Goal: Use online tool/utility: Utilize a website feature to perform a specific function

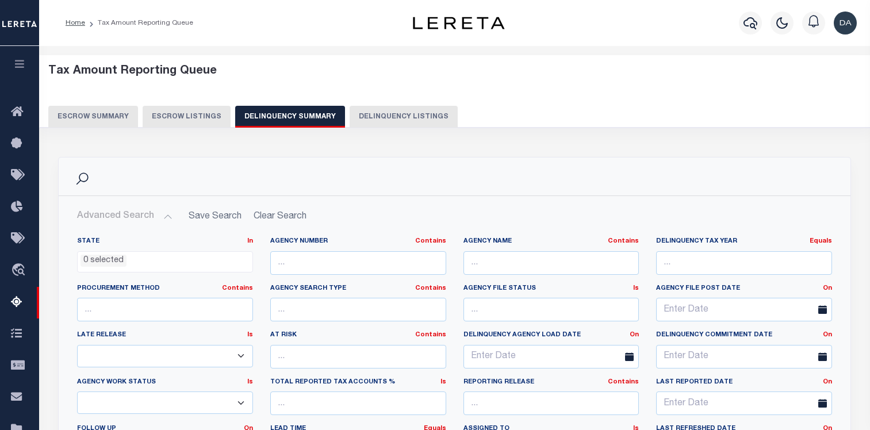
select select
select select "AnnualDelinquency"
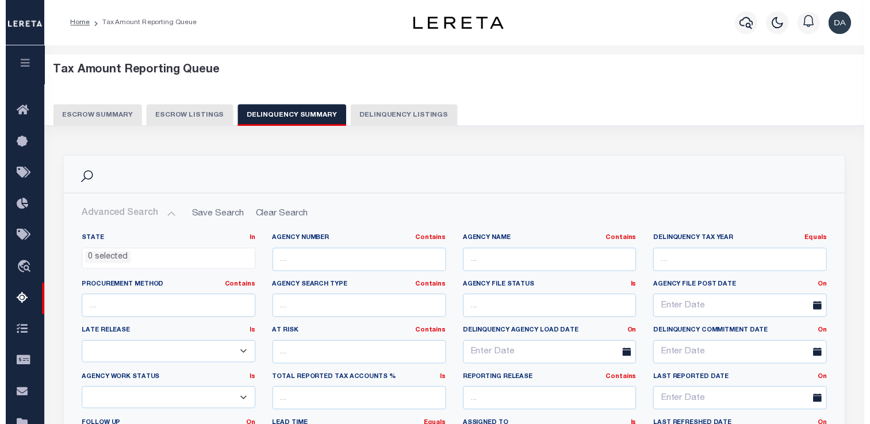
scroll to position [340, 0]
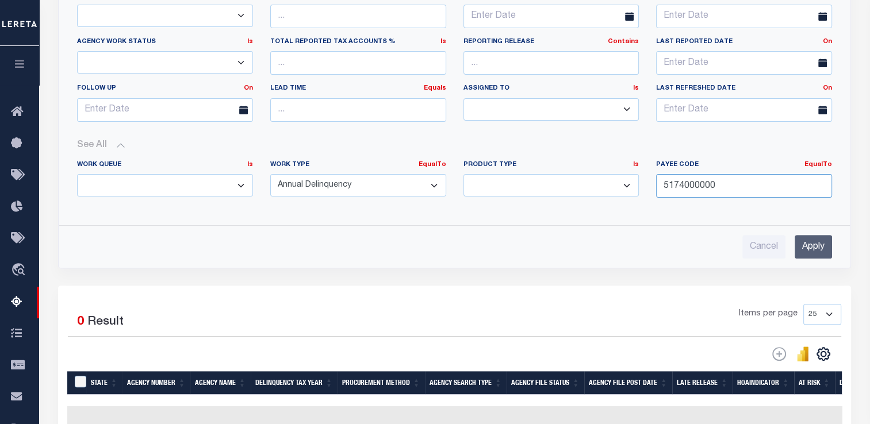
click at [714, 187] on input "5174000000" at bounding box center [744, 186] width 176 height 24
type input "517400000"
click at [714, 187] on input "517400000" at bounding box center [744, 186] width 176 height 24
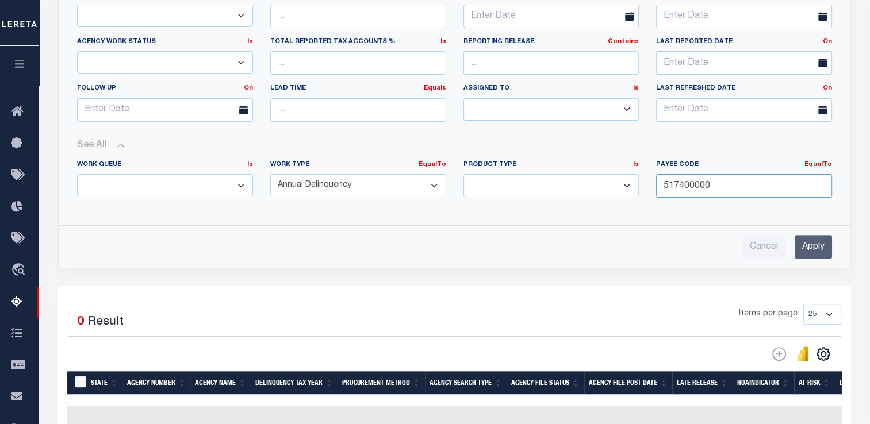
click at [714, 187] on input "517400000" at bounding box center [744, 186] width 176 height 24
click at [687, 183] on input "517400000" at bounding box center [744, 186] width 176 height 24
click at [819, 243] on input "Apply" at bounding box center [812, 247] width 37 height 24
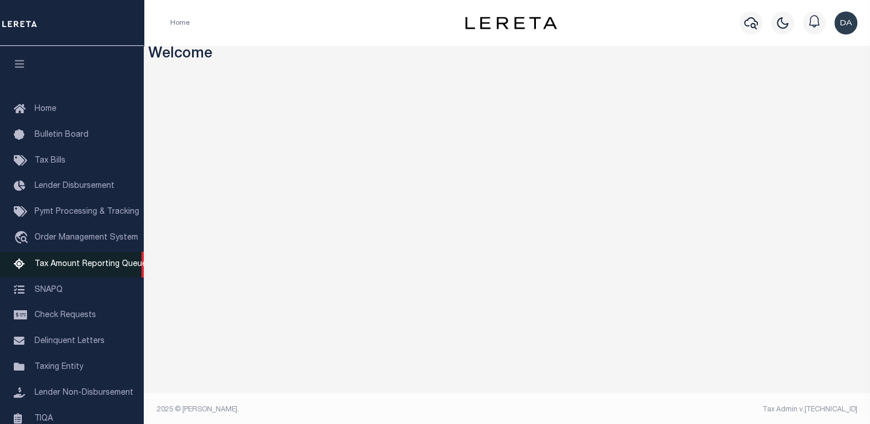
click at [46, 267] on span "Tax Amount Reporting Queue" at bounding box center [90, 264] width 112 height 8
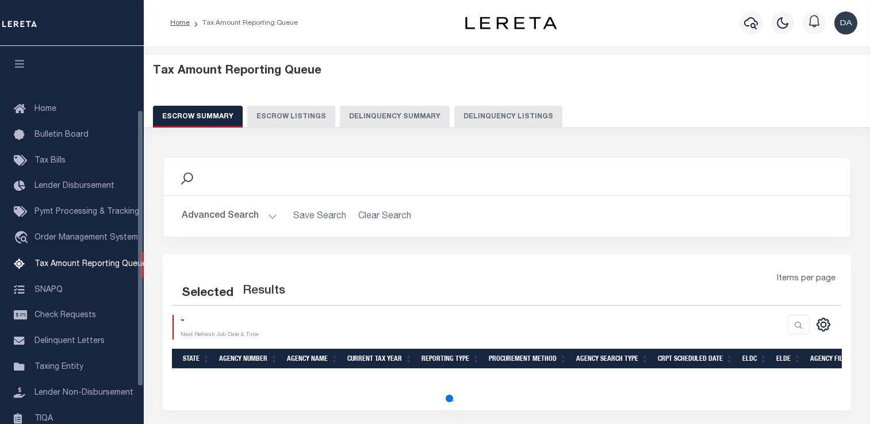
select select "100"
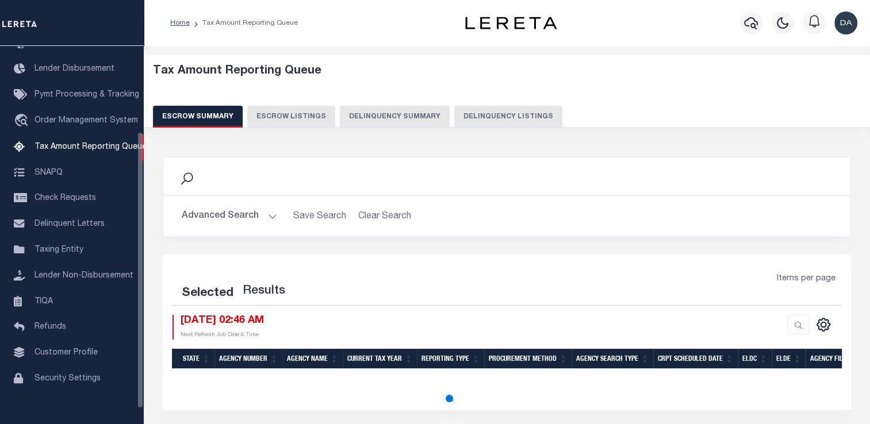
select select "100"
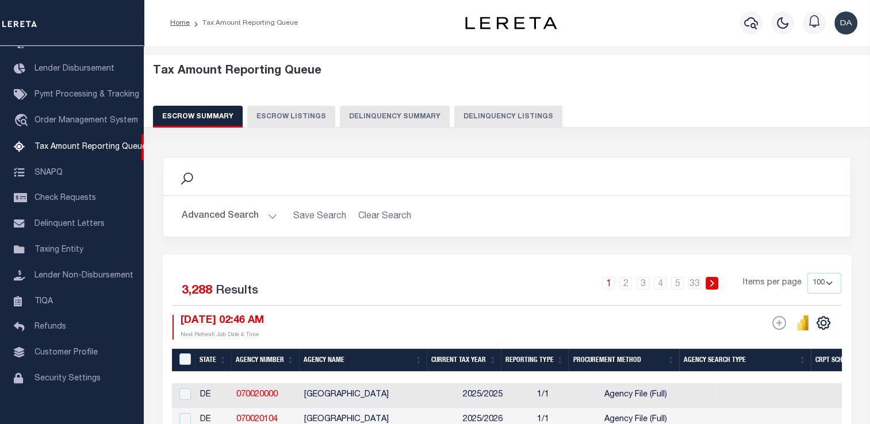
drag, startPoint x: 384, startPoint y: 132, endPoint x: 384, endPoint y: 122, distance: 10.3
click at [384, 122] on div "Tax Amount Reporting Queue Escrow Summary Escrow Listings Delinquency Summary" at bounding box center [507, 100] width 748 height 90
click at [384, 122] on button "Delinquency Summary" at bounding box center [395, 117] width 110 height 22
select select
select select "AnnualDelinquency"
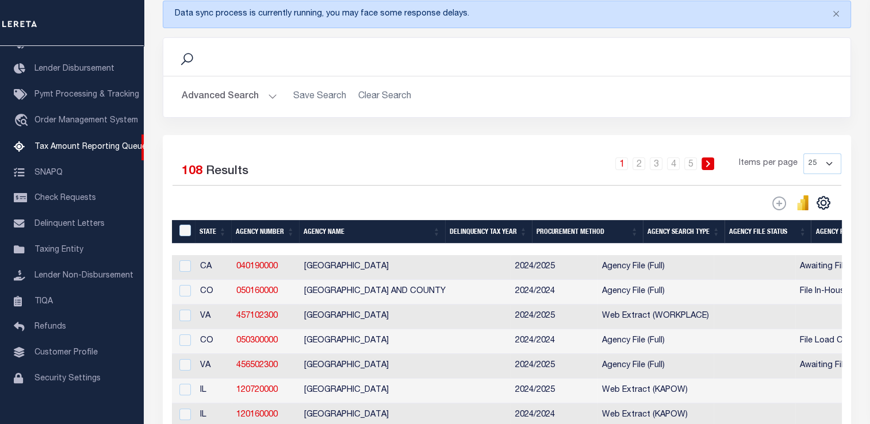
scroll to position [182, 0]
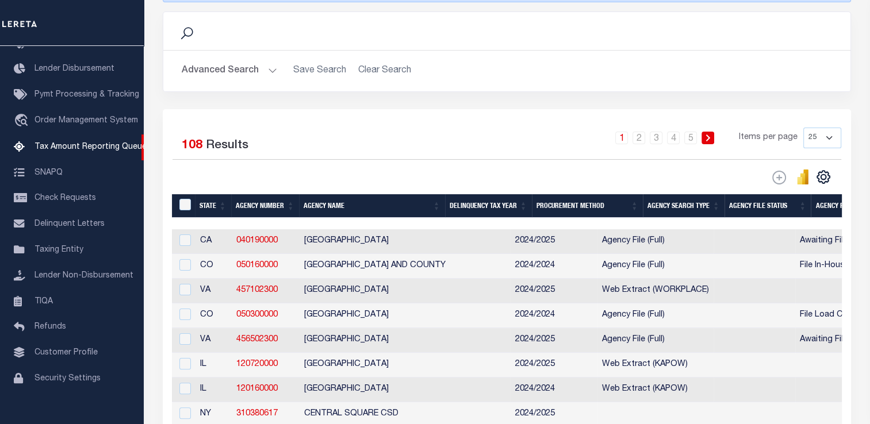
click at [232, 71] on button "Advanced Search" at bounding box center [229, 71] width 95 height 22
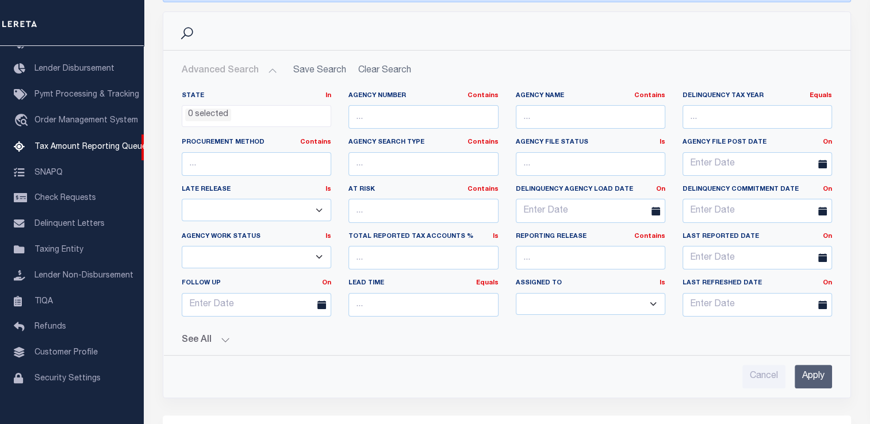
click at [232, 71] on button "Advanced Search" at bounding box center [229, 71] width 95 height 22
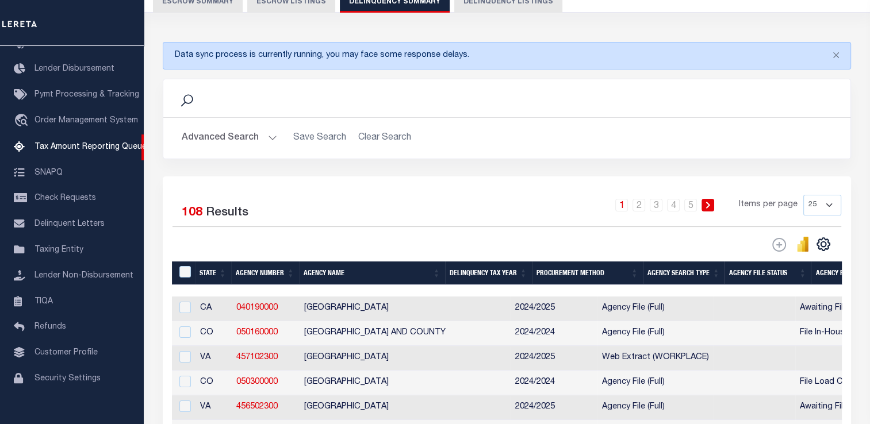
scroll to position [0, 0]
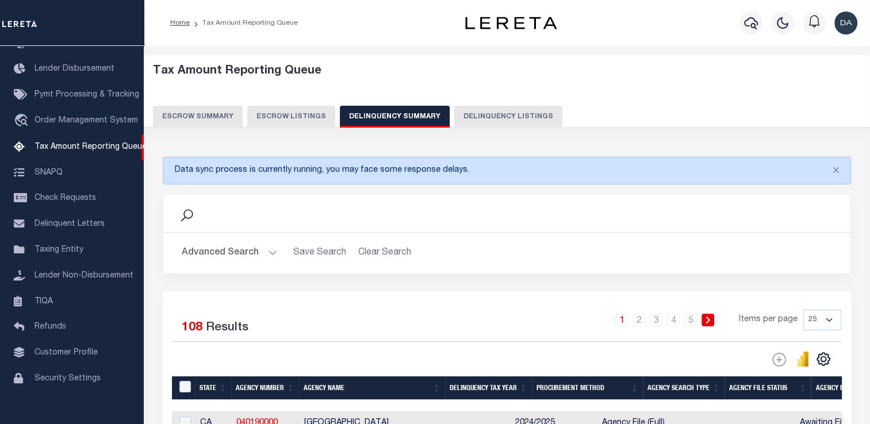
click at [219, 254] on button "Advanced Search" at bounding box center [229, 253] width 95 height 22
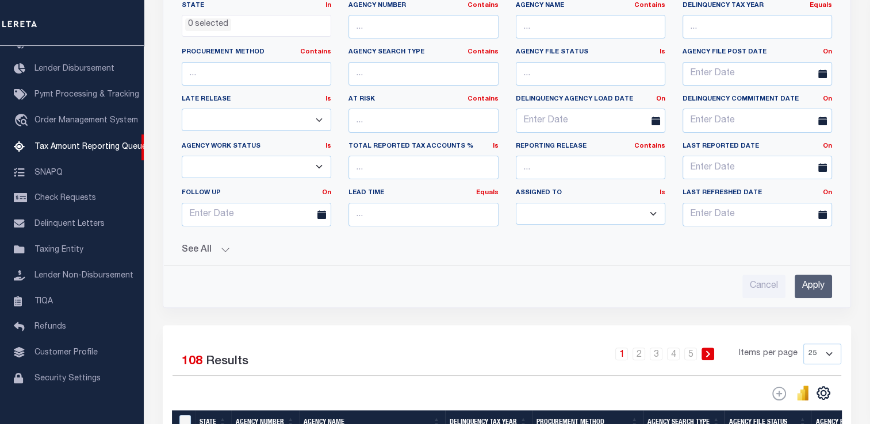
scroll to position [340, 0]
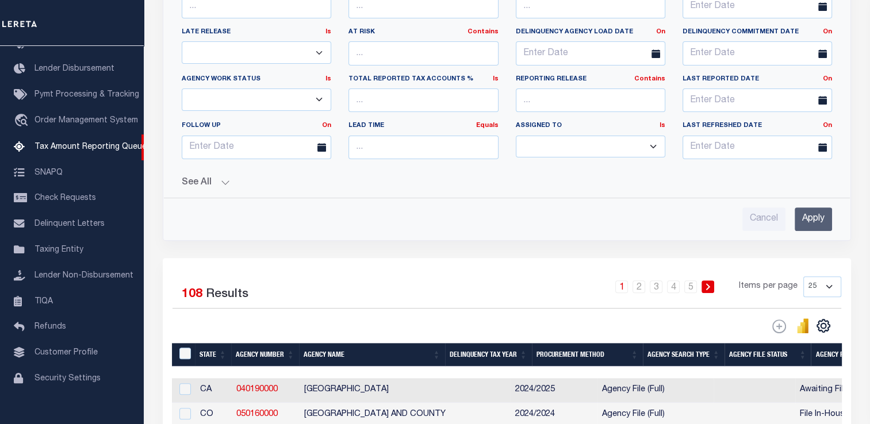
click at [207, 178] on button "See All" at bounding box center [507, 183] width 650 height 11
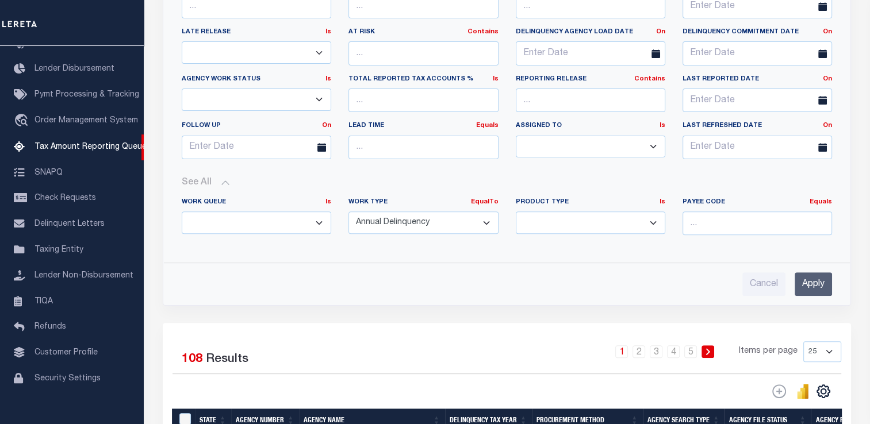
scroll to position [340, 0]
